Goal: Transaction & Acquisition: Purchase product/service

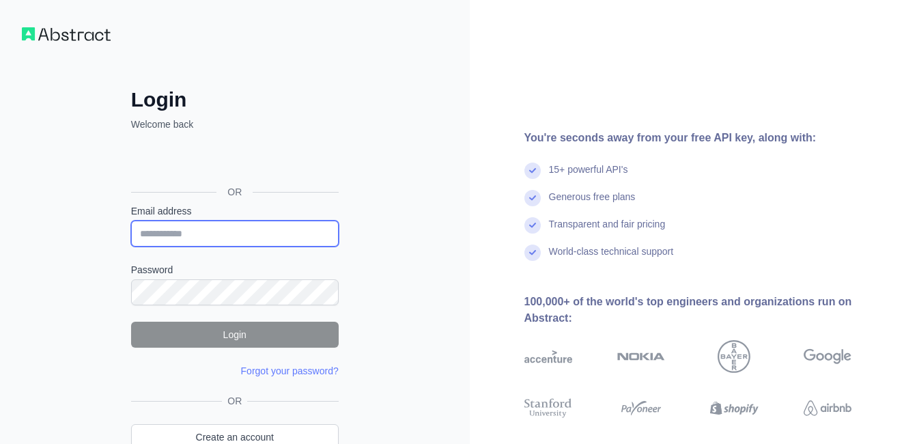
type input "**********"
click at [226, 236] on input "**********" at bounding box center [235, 234] width 208 height 26
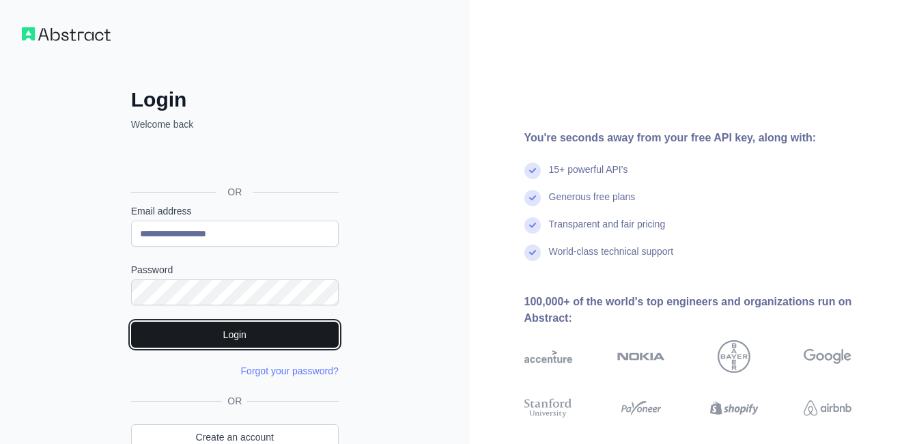
click at [138, 327] on button "Login" at bounding box center [235, 335] width 208 height 26
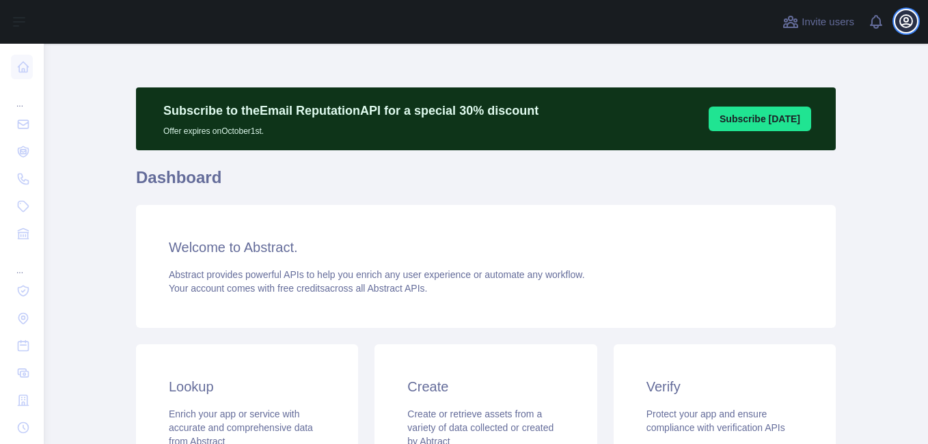
click at [907, 16] on icon "button" at bounding box center [906, 21] width 12 height 12
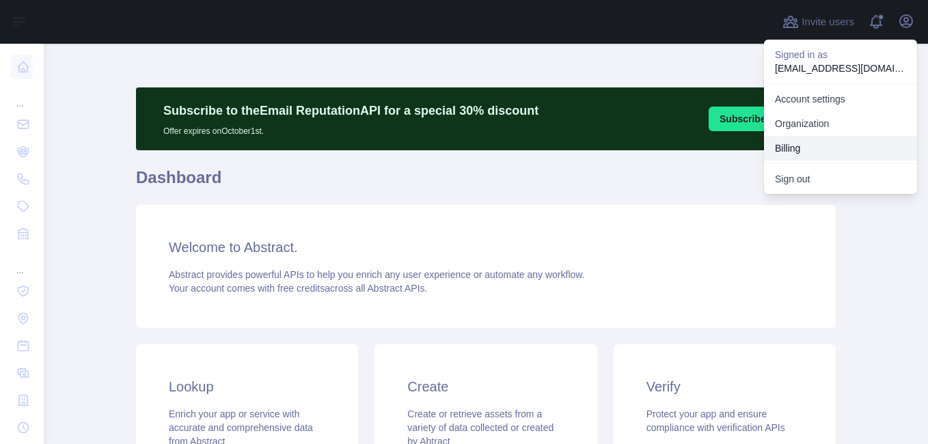
click at [801, 141] on button "Billing" at bounding box center [840, 148] width 153 height 25
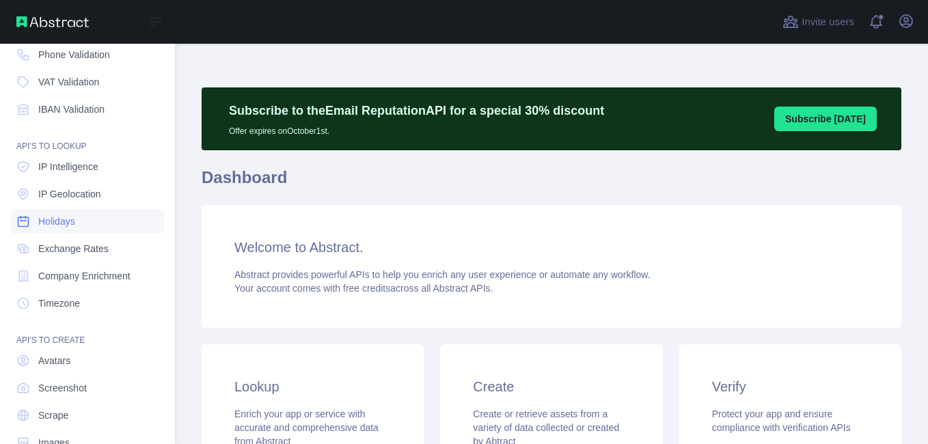
scroll to position [137, 0]
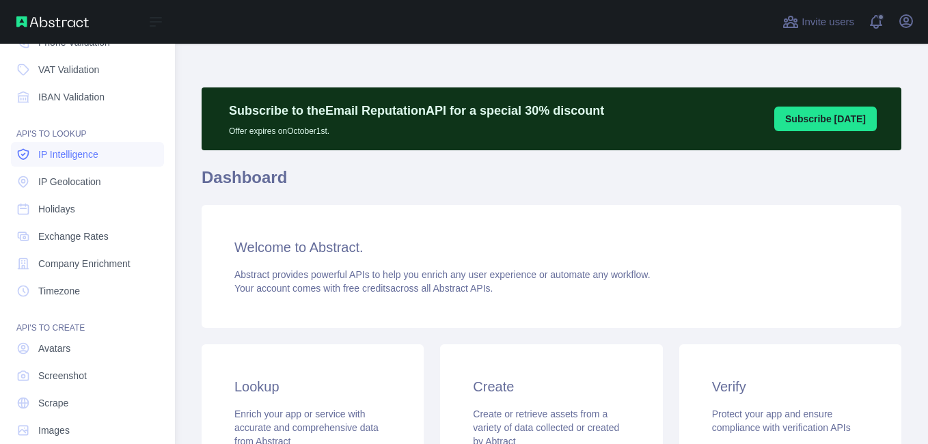
click at [60, 155] on span "IP Intelligence" at bounding box center [68, 155] width 60 height 14
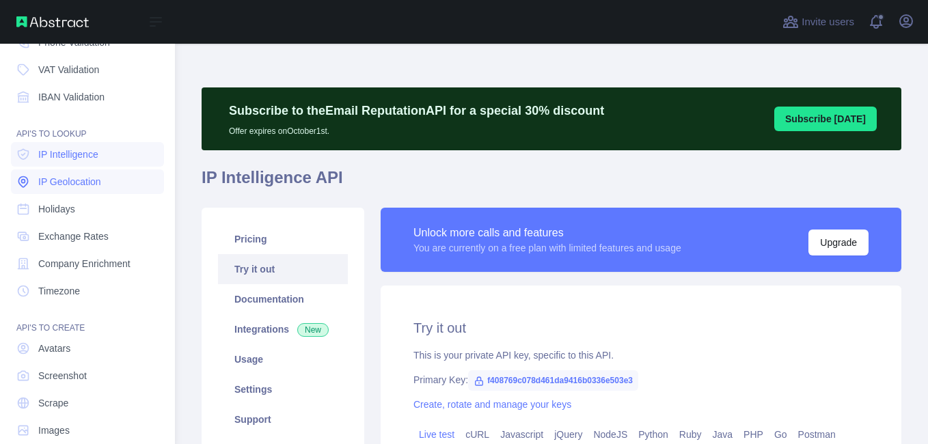
type textarea "**********"
click at [62, 171] on link "IP Geolocation" at bounding box center [87, 181] width 153 height 25
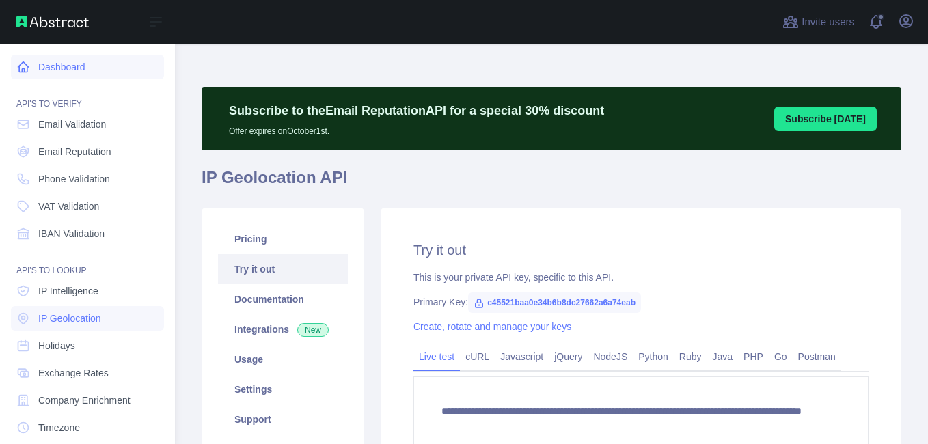
click at [77, 72] on link "Dashboard" at bounding box center [87, 67] width 153 height 25
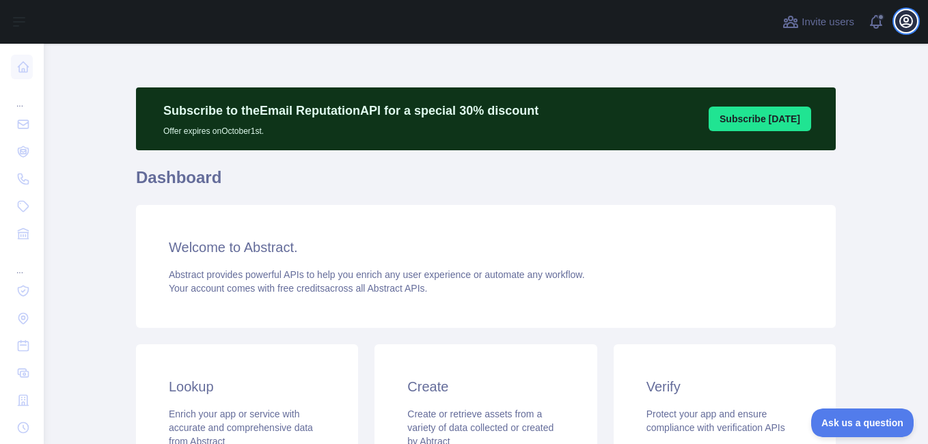
click at [897, 22] on button "Open user menu" at bounding box center [906, 21] width 22 height 22
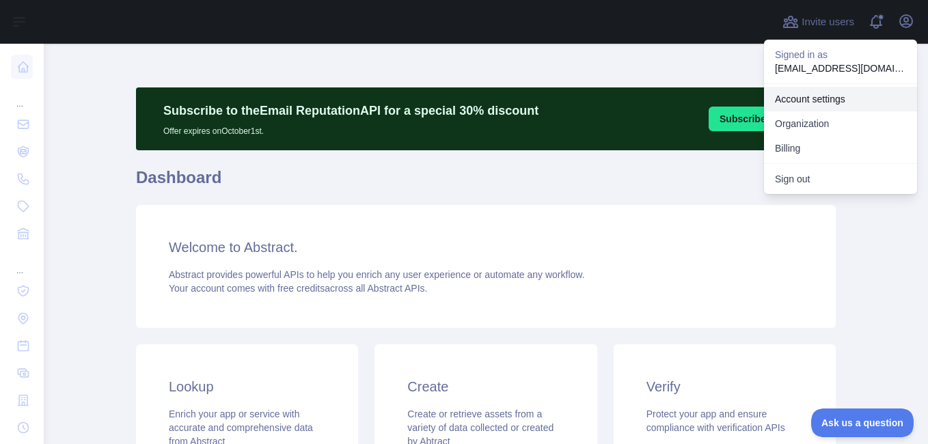
click at [804, 98] on link "Account settings" at bounding box center [840, 99] width 153 height 25
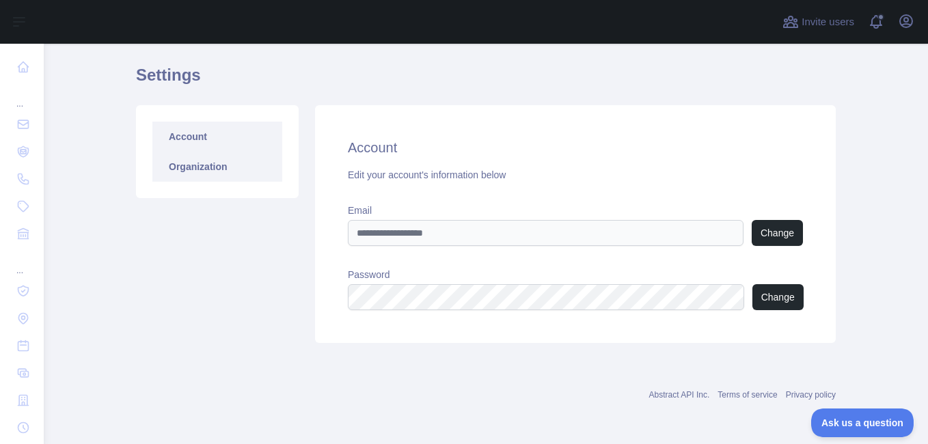
click at [217, 163] on link "Organization" at bounding box center [217, 167] width 130 height 30
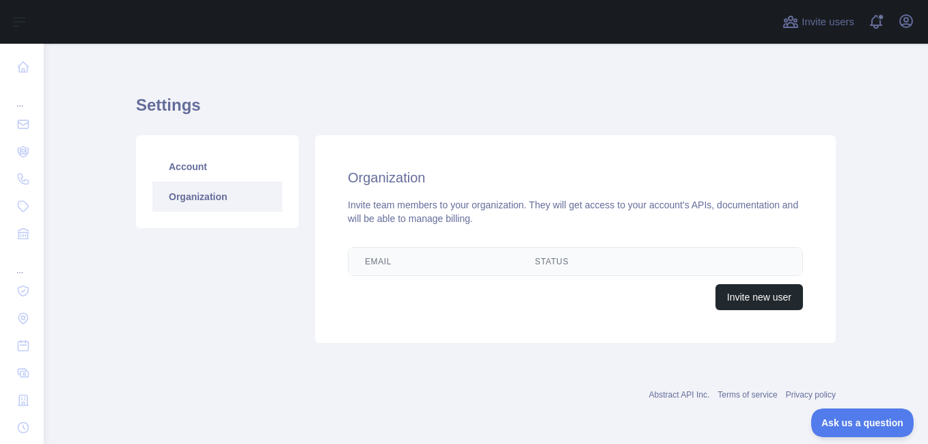
scroll to position [10, 0]
click at [898, 23] on icon "button" at bounding box center [905, 21] width 16 height 16
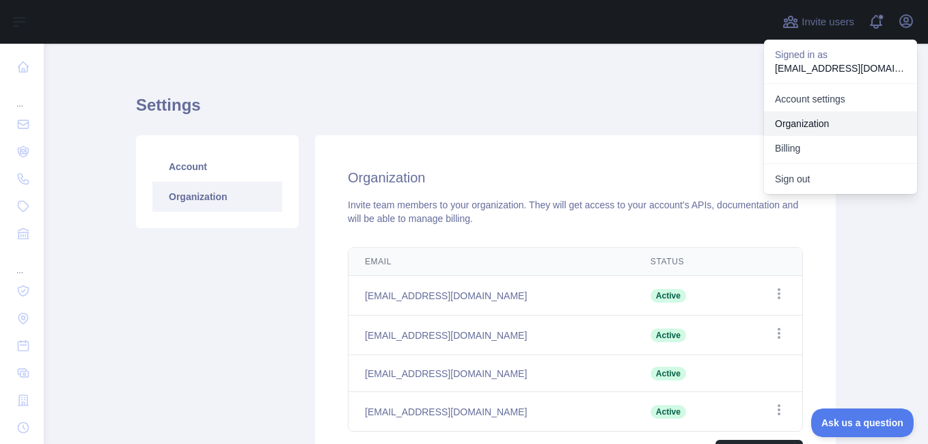
click at [813, 124] on link "Organization" at bounding box center [840, 123] width 153 height 25
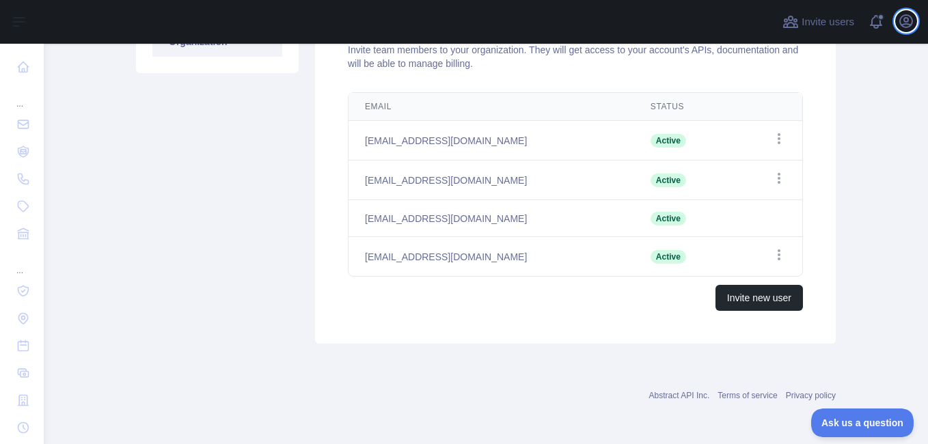
scroll to position [0, 0]
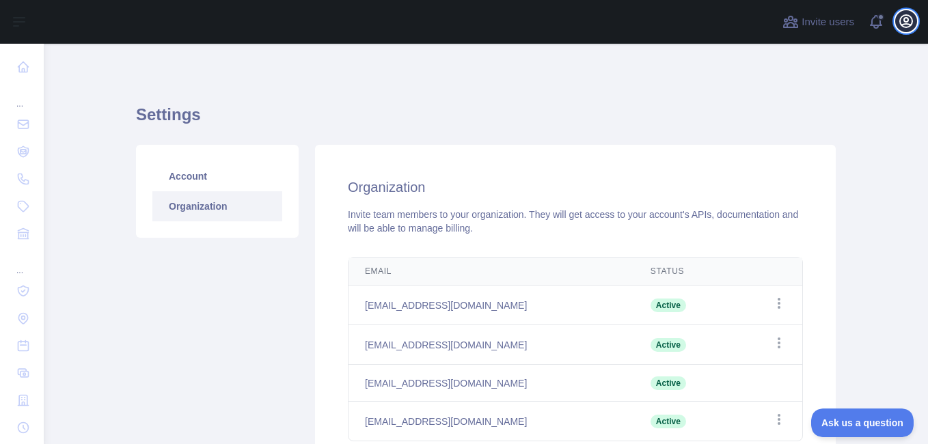
click at [906, 30] on button "Open user menu" at bounding box center [906, 21] width 22 height 22
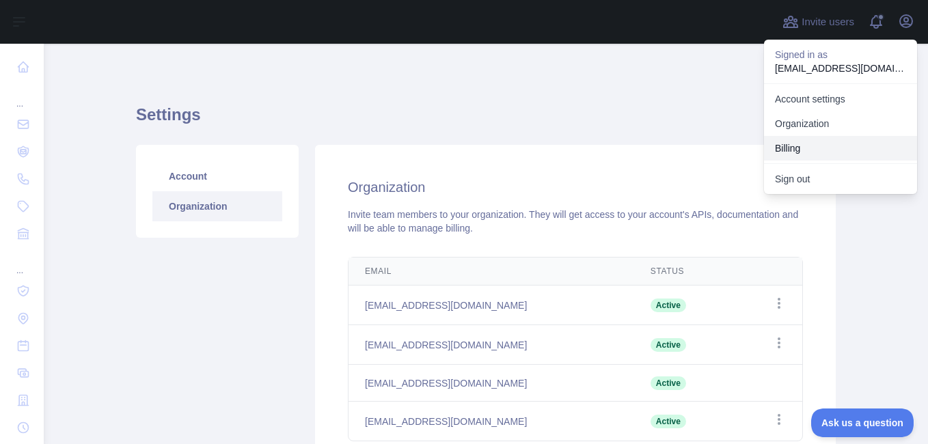
click at [831, 148] on button "Billing" at bounding box center [840, 148] width 153 height 25
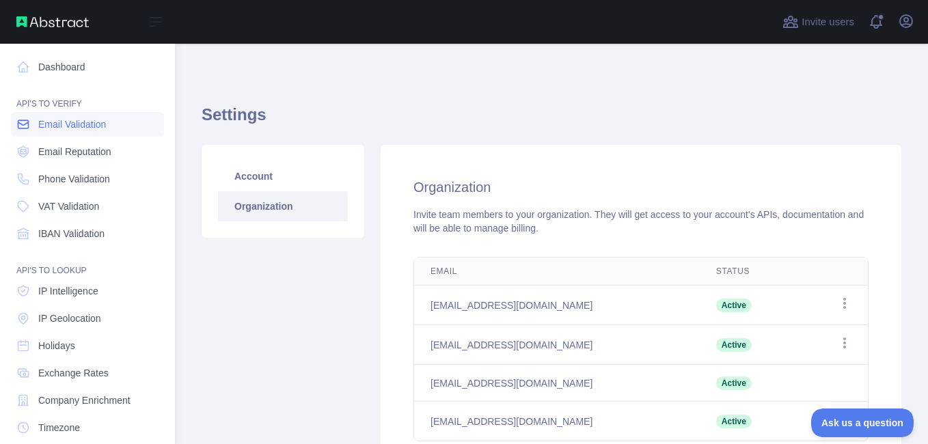
click at [40, 124] on span "Email Validation" at bounding box center [72, 124] width 68 height 14
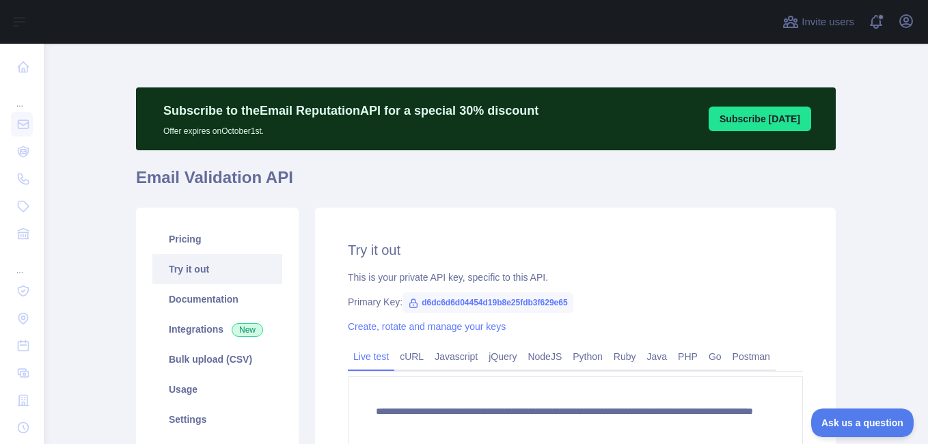
scroll to position [137, 0]
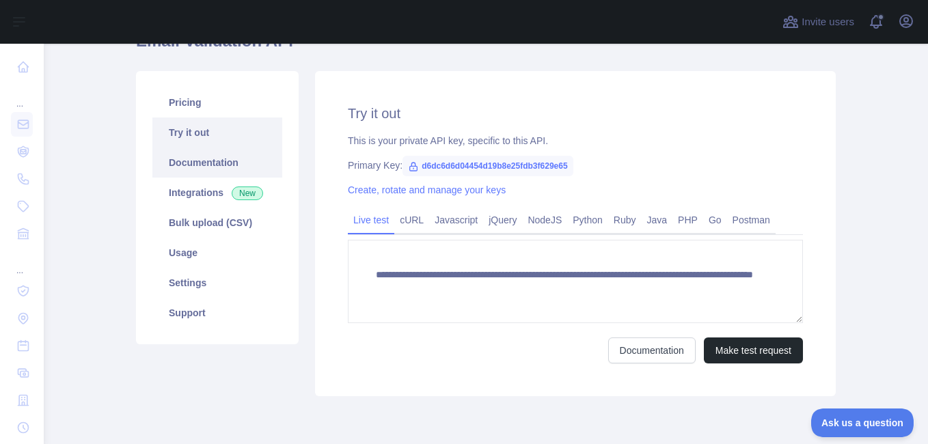
click at [214, 169] on link "Documentation" at bounding box center [217, 163] width 130 height 30
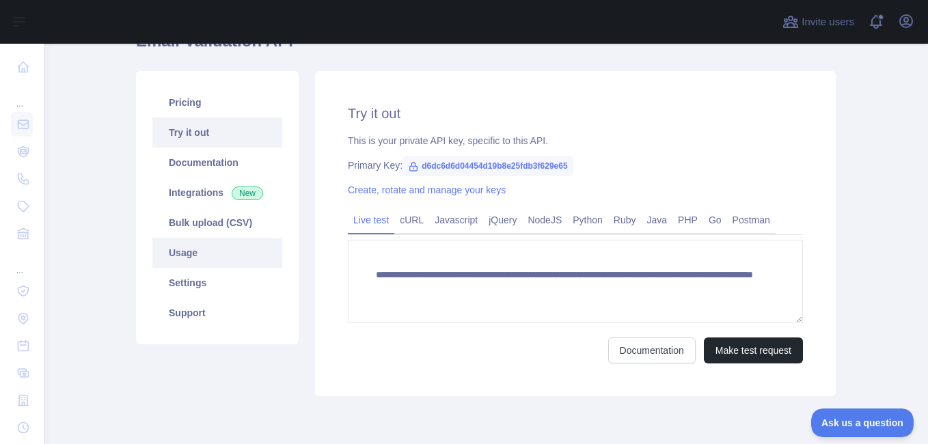
click at [191, 251] on link "Usage" at bounding box center [217, 253] width 130 height 30
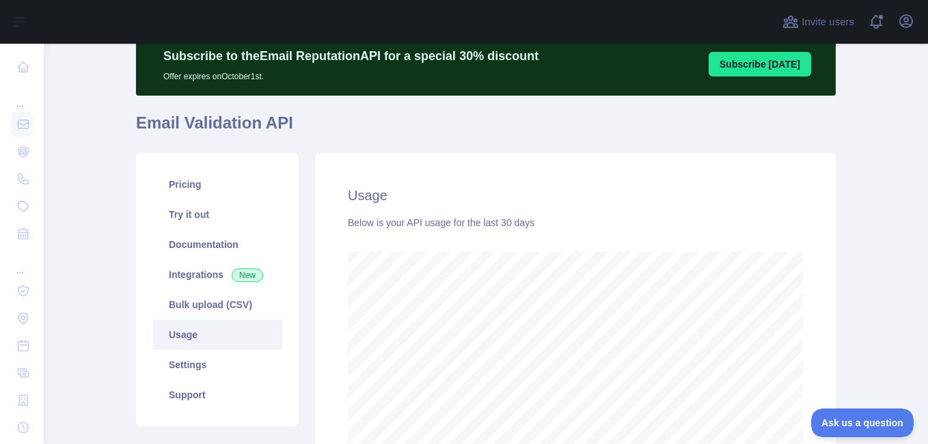
scroll to position [87, 0]
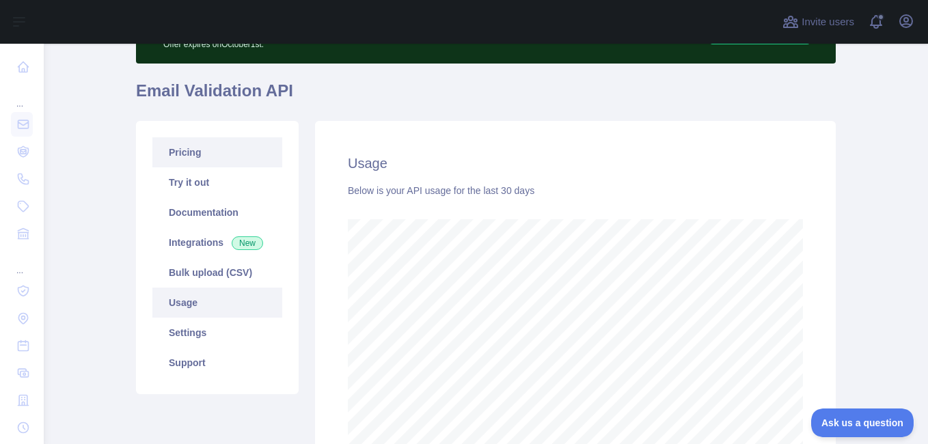
click at [192, 155] on link "Pricing" at bounding box center [217, 152] width 130 height 30
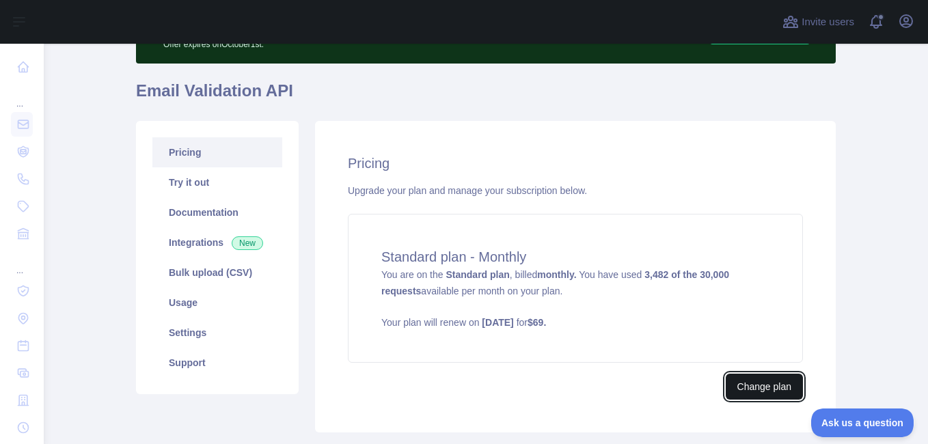
click at [746, 381] on button "Change plan" at bounding box center [763, 387] width 77 height 26
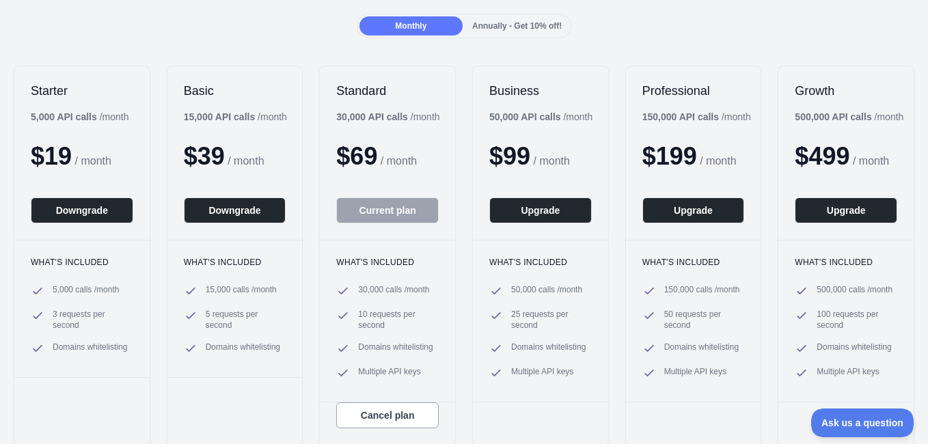
scroll to position [137, 0]
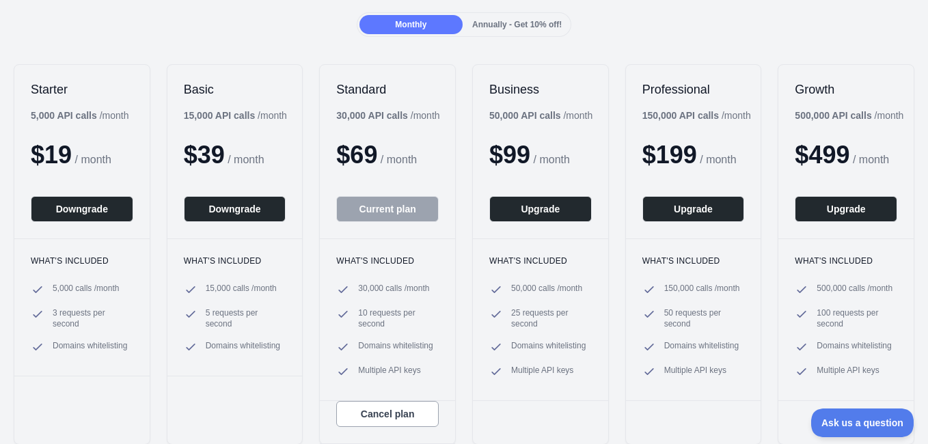
click at [492, 20] on span "Annually - Get 10% off!" at bounding box center [516, 25] width 89 height 10
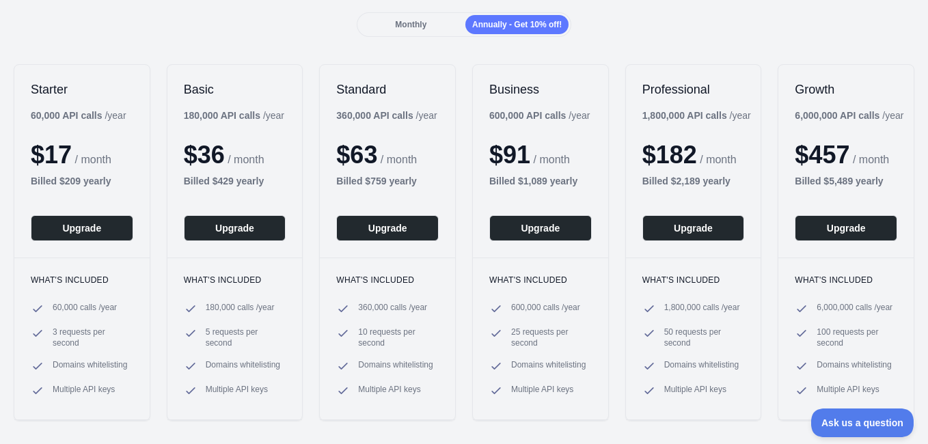
click at [426, 23] on div "Monthly" at bounding box center [410, 24] width 103 height 19
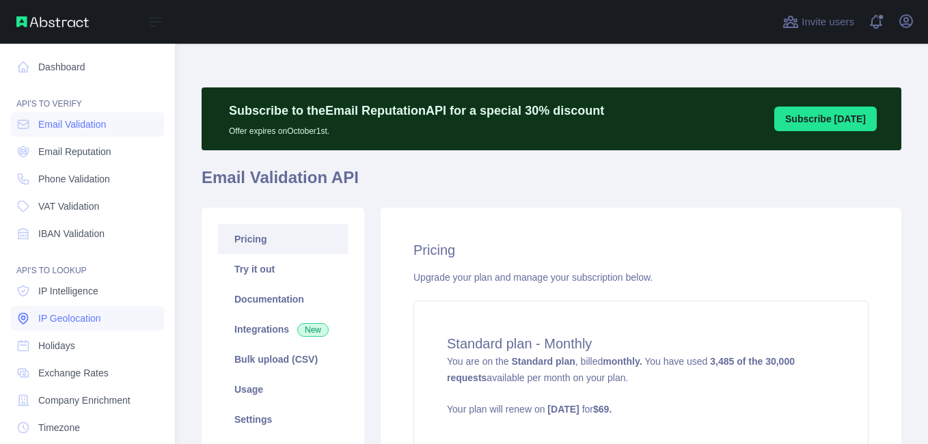
click at [75, 312] on span "IP Geolocation" at bounding box center [69, 318] width 63 height 14
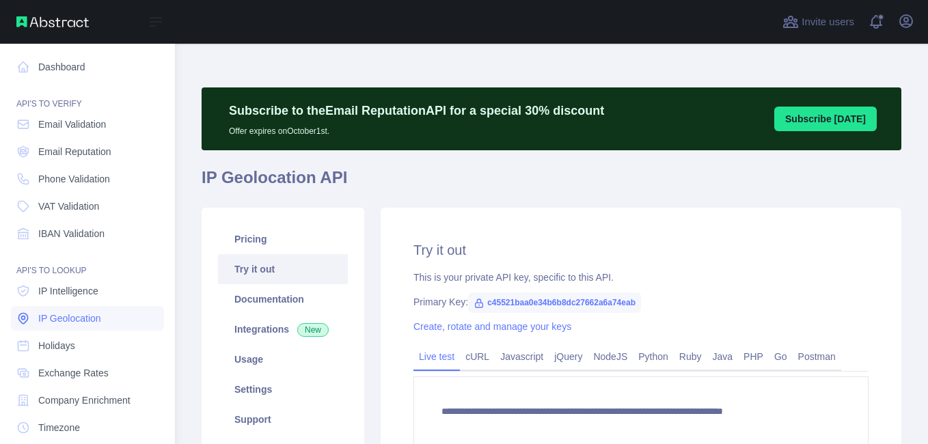
type textarea "**********"
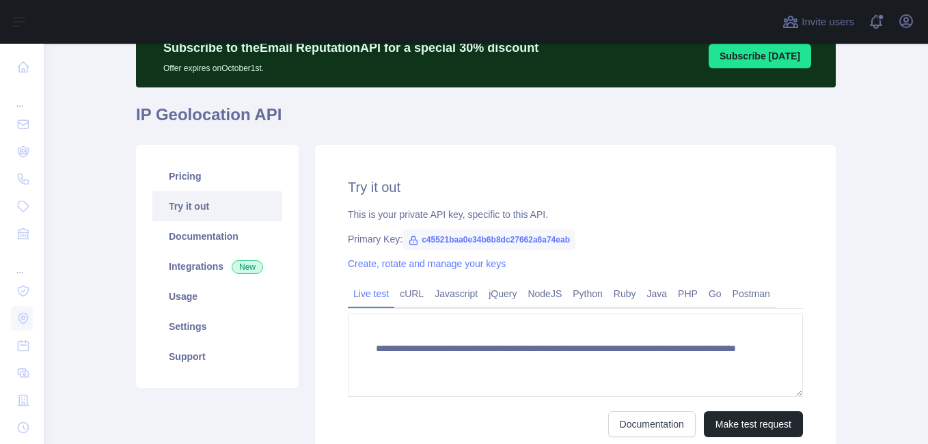
scroll to position [137, 0]
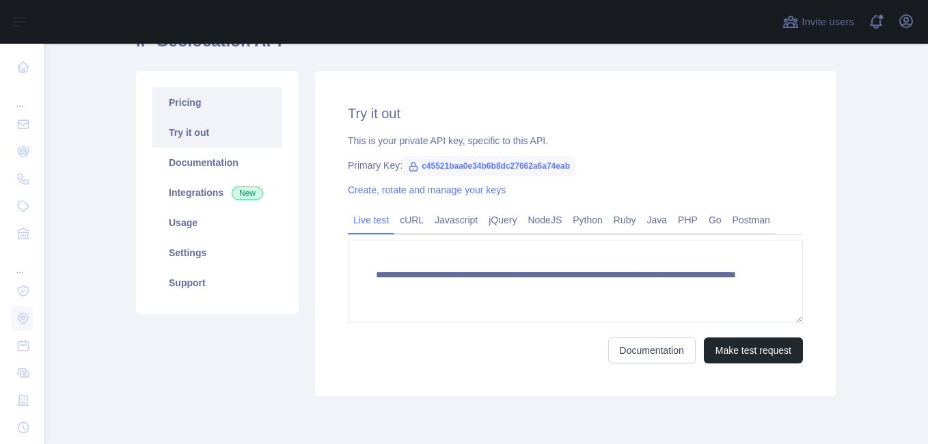
click at [195, 98] on link "Pricing" at bounding box center [217, 102] width 130 height 30
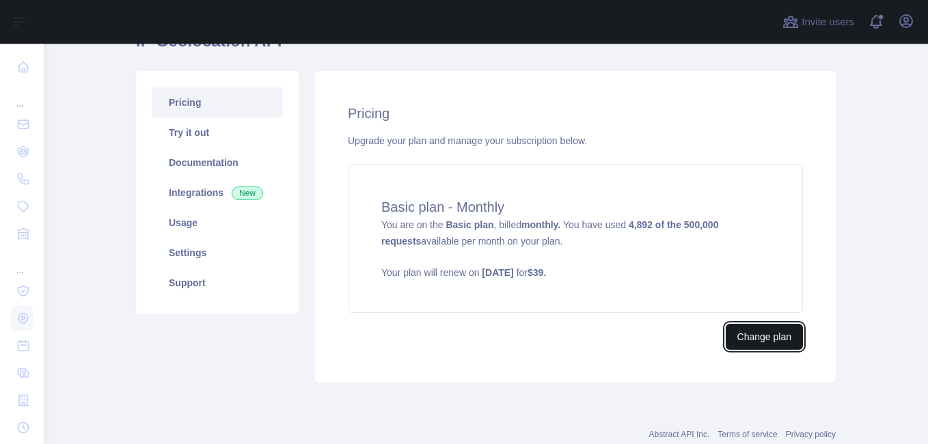
click at [740, 341] on button "Change plan" at bounding box center [763, 337] width 77 height 26
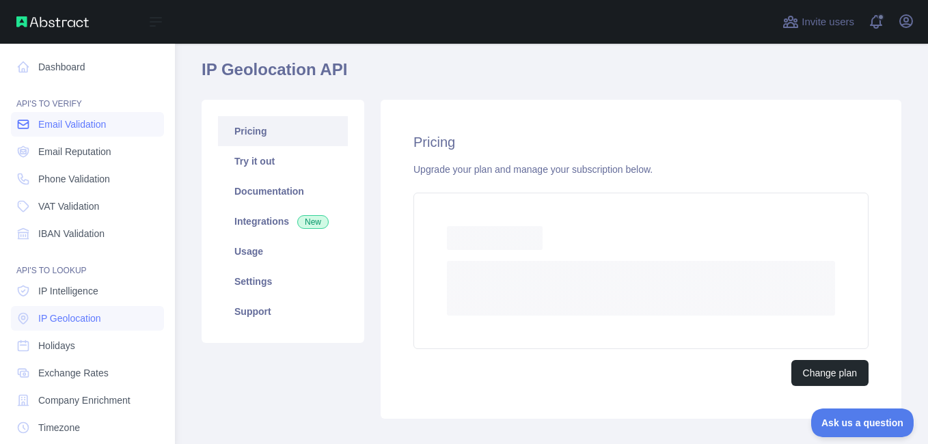
click at [97, 134] on link "Email Validation" at bounding box center [87, 124] width 153 height 25
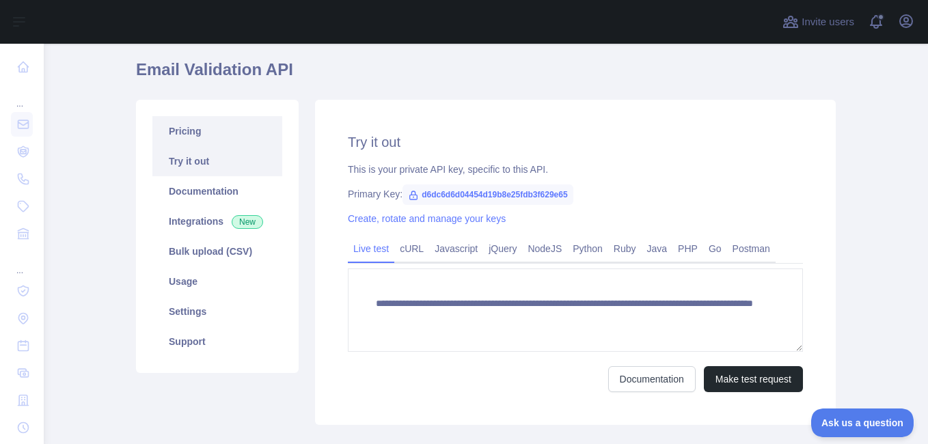
click at [208, 136] on link "Pricing" at bounding box center [217, 131] width 130 height 30
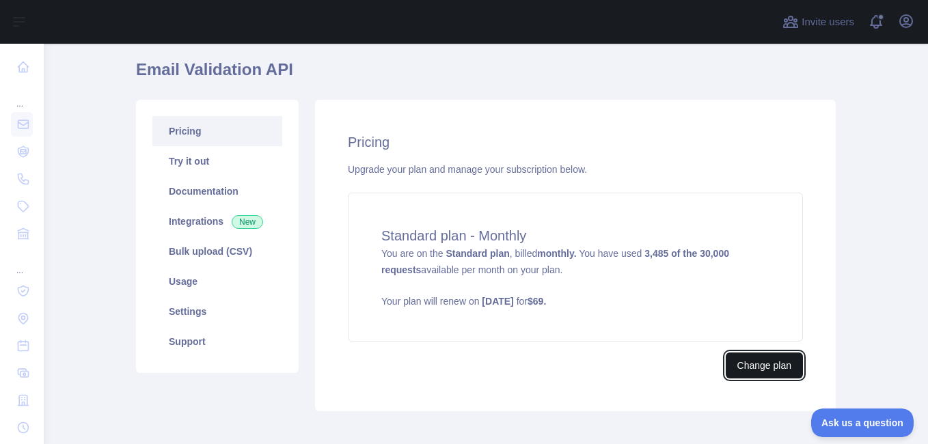
click at [747, 367] on button "Change plan" at bounding box center [763, 365] width 77 height 26
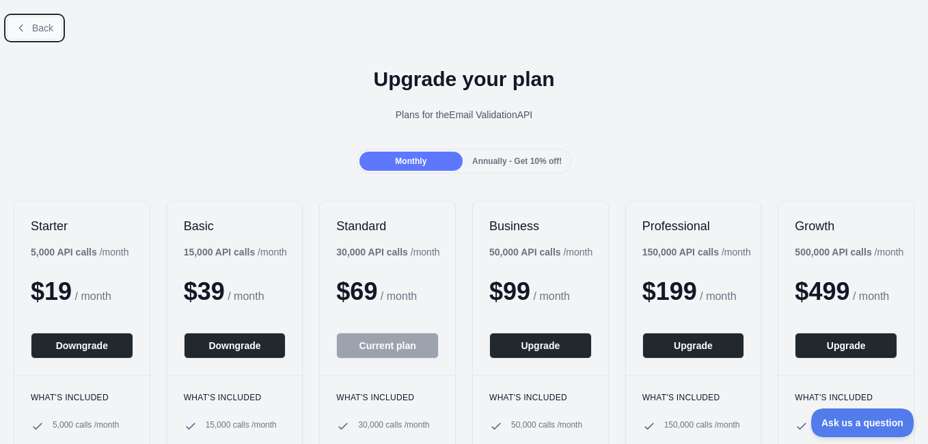
click at [39, 31] on span "Back" at bounding box center [42, 28] width 21 height 11
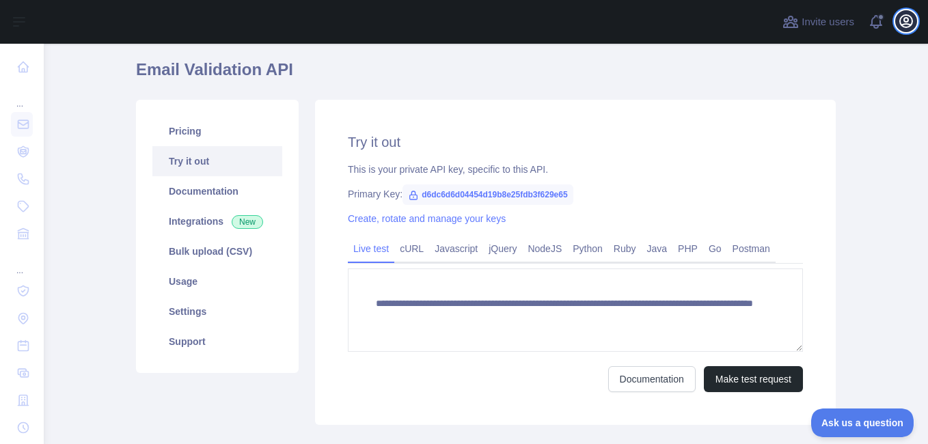
click at [910, 21] on icon "button" at bounding box center [905, 21] width 16 height 16
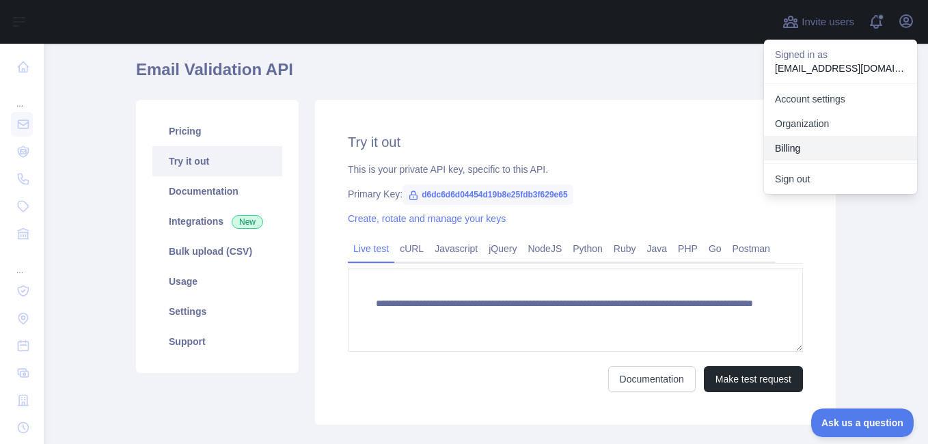
click at [806, 139] on button "Billing" at bounding box center [840, 148] width 153 height 25
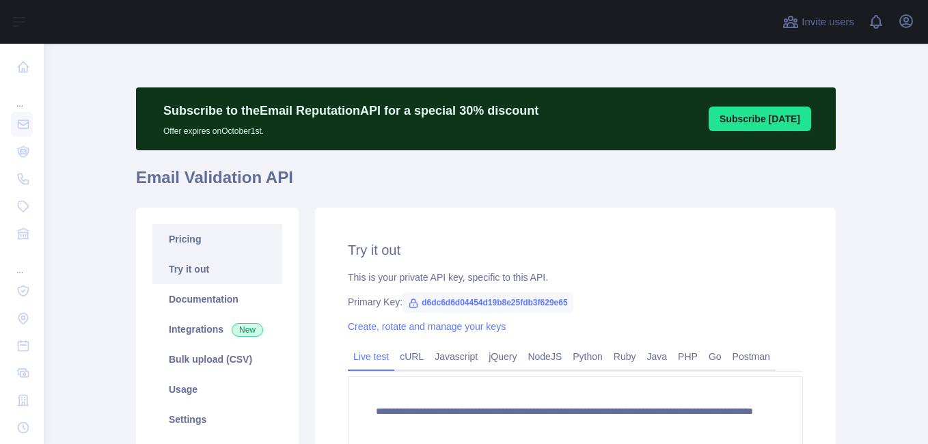
click at [238, 236] on link "Pricing" at bounding box center [217, 239] width 130 height 30
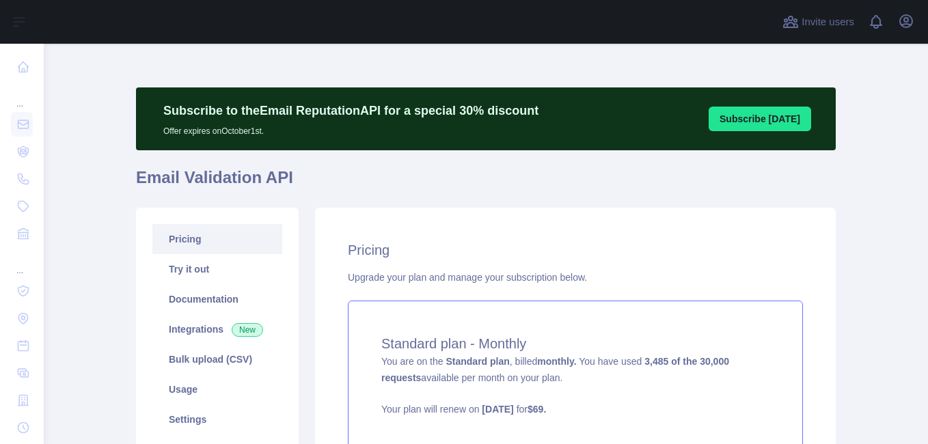
scroll to position [137, 0]
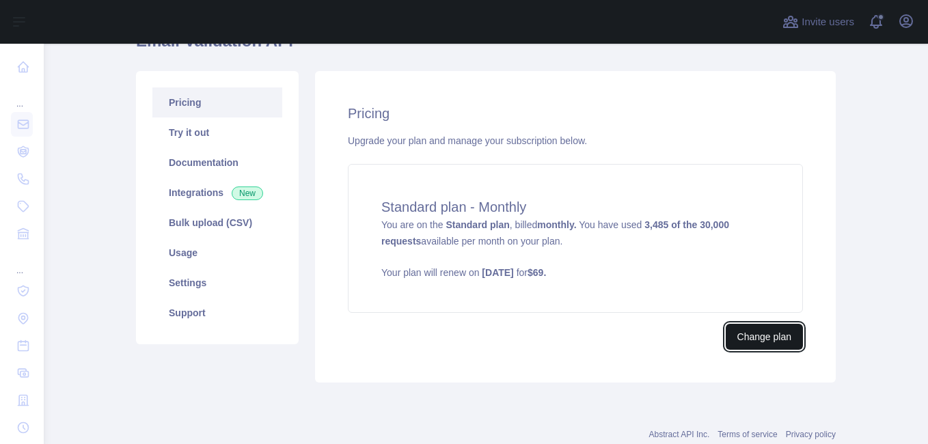
click at [766, 327] on button "Change plan" at bounding box center [763, 337] width 77 height 26
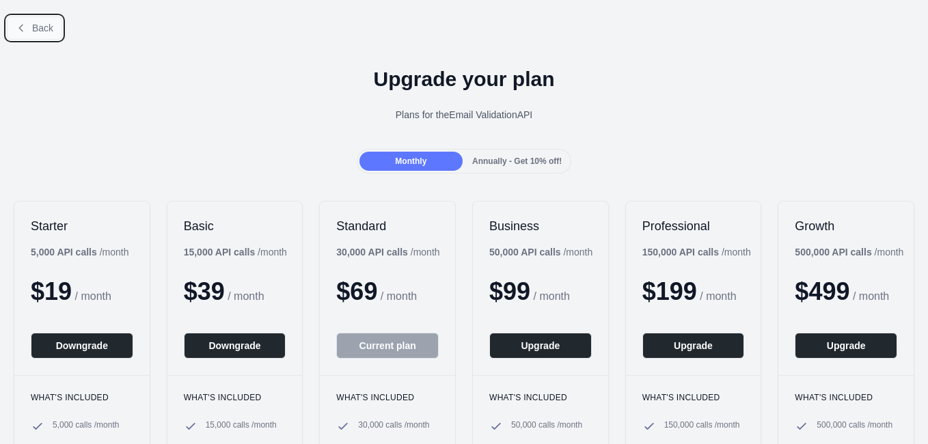
click at [17, 22] on button "Back" at bounding box center [34, 27] width 55 height 23
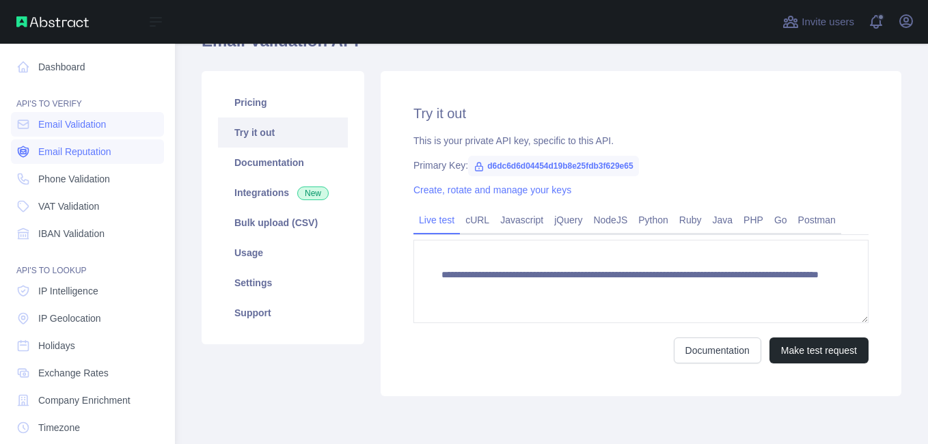
click at [66, 158] on link "Email Reputation" at bounding box center [87, 151] width 153 height 25
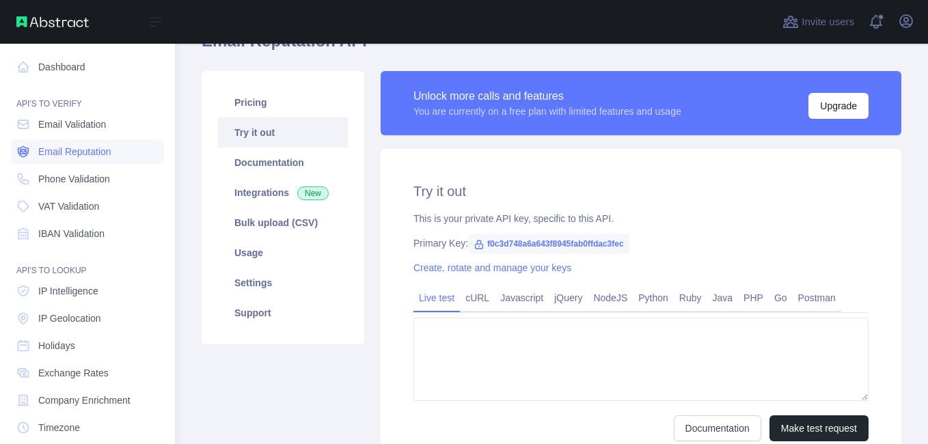
type textarea "**********"
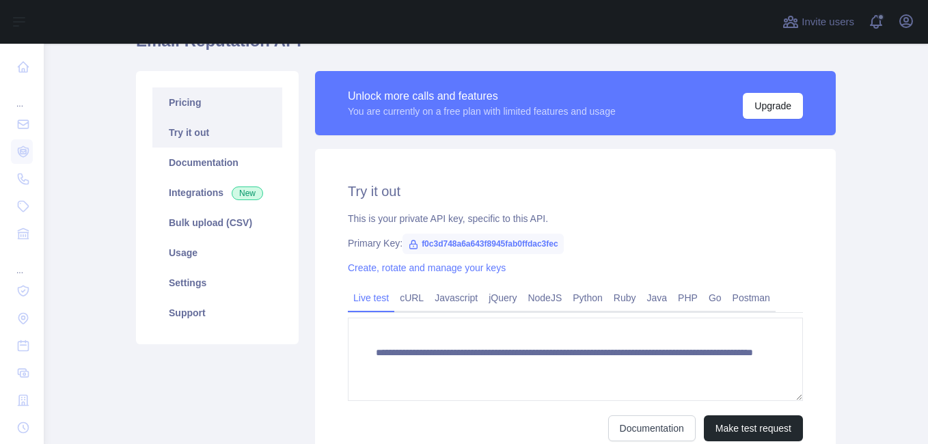
click at [243, 107] on link "Pricing" at bounding box center [217, 102] width 130 height 30
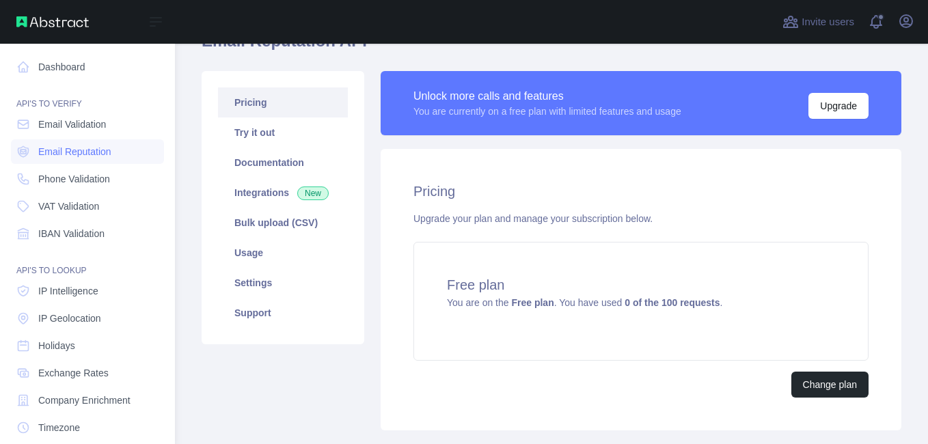
click at [64, 166] on nav "Dashboard API'S TO VERIFY Email Validation Email Reputation Phone Validation VA…" at bounding box center [87, 311] width 153 height 535
click at [63, 176] on span "Phone Validation" at bounding box center [74, 179] width 72 height 14
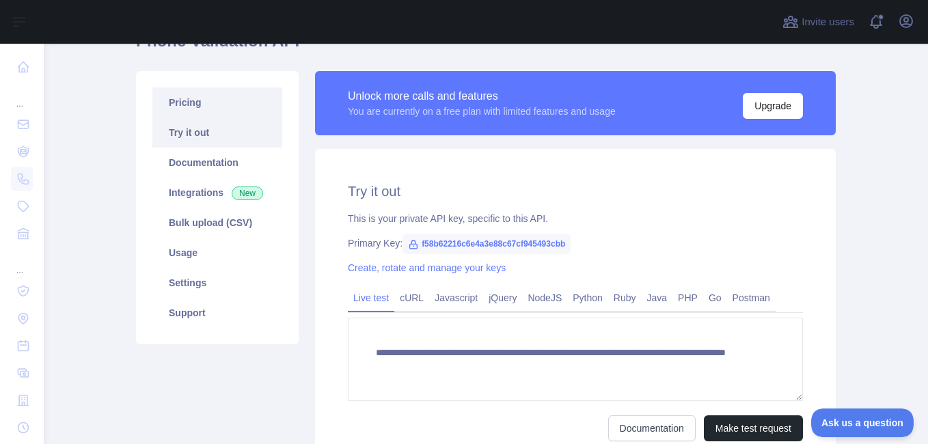
click at [238, 107] on link "Pricing" at bounding box center [217, 102] width 130 height 30
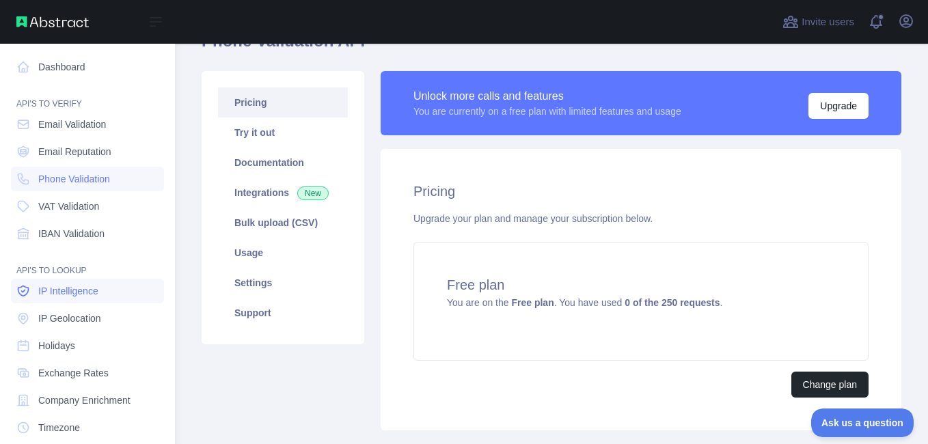
click at [73, 297] on span "IP Intelligence" at bounding box center [68, 291] width 60 height 14
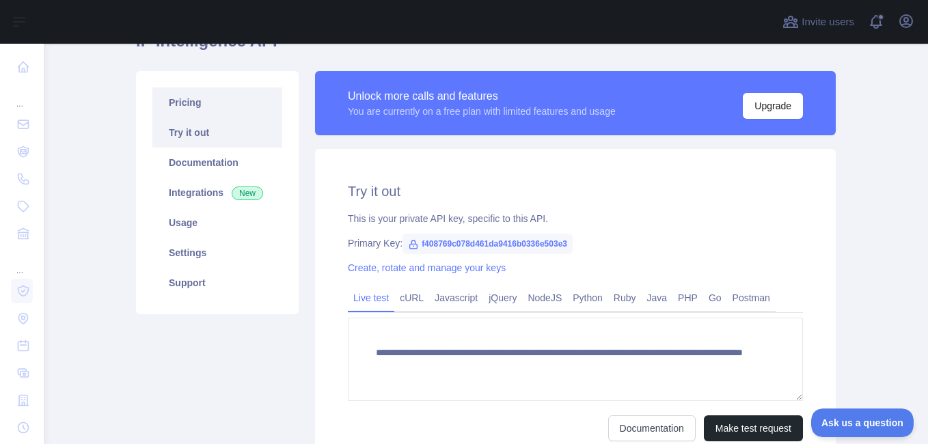
click at [196, 99] on link "Pricing" at bounding box center [217, 102] width 130 height 30
